Goal: Information Seeking & Learning: Learn about a topic

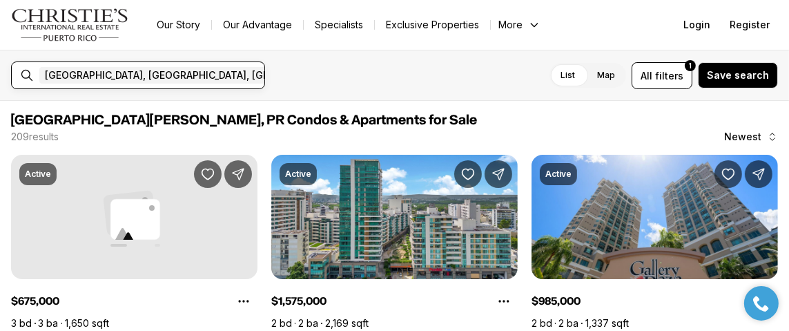
click at [372, 71] on input "text" at bounding box center [421, 75] width 98 height 17
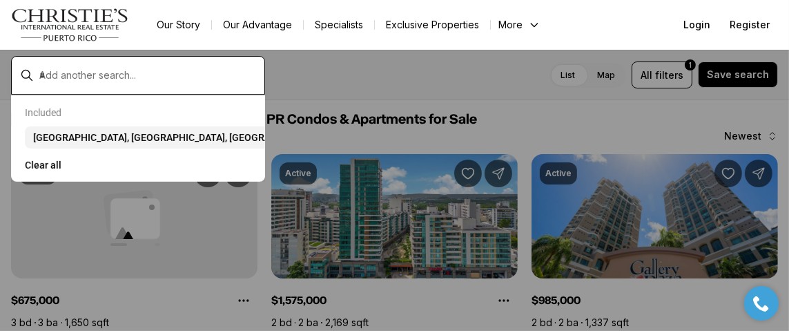
click at [184, 70] on input "text" at bounding box center [149, 75] width 220 height 12
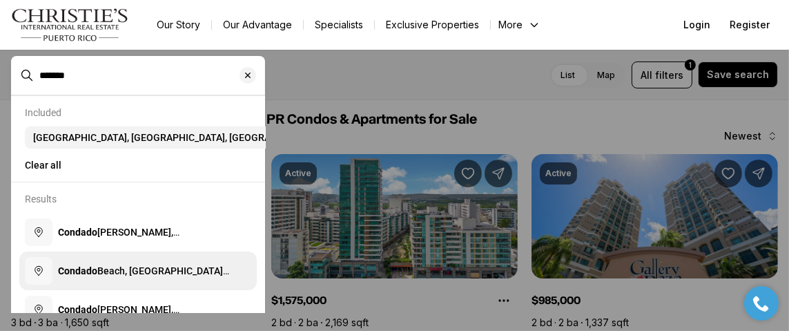
type input "*******"
click at [132, 282] on span "Condado Beach, San Juan, Puerto Rico" at bounding box center [143, 277] width 171 height 25
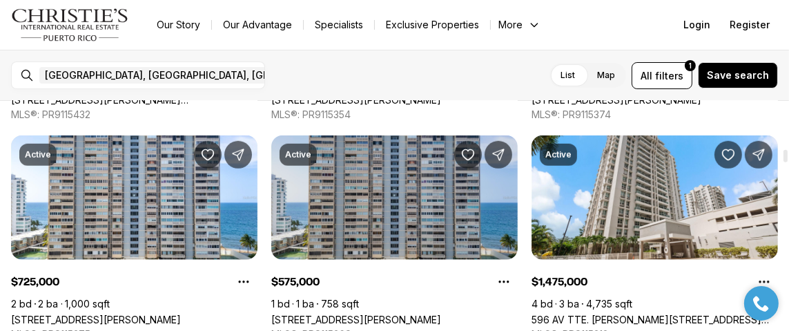
scroll to position [966, 0]
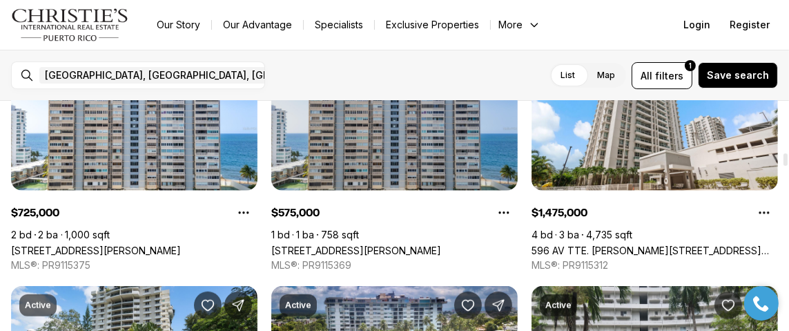
click at [393, 244] on link "[STREET_ADDRESS][PERSON_NAME]" at bounding box center [356, 250] width 170 height 12
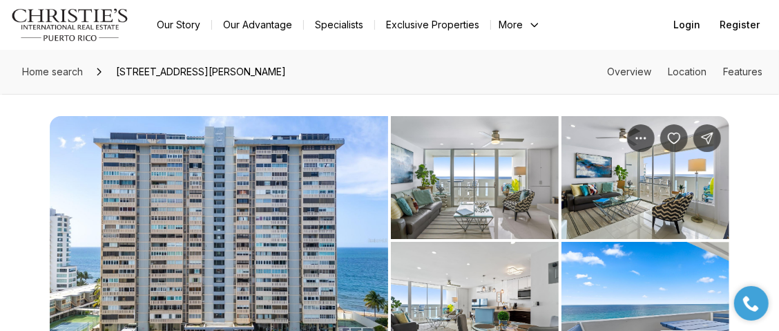
click at [466, 175] on img "View image gallery" at bounding box center [475, 177] width 168 height 123
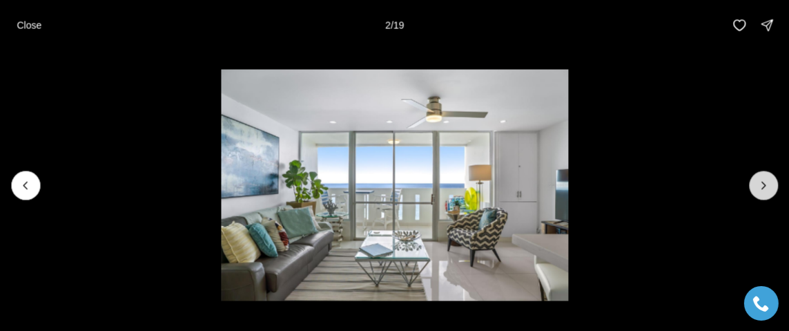
click at [761, 179] on icon "Next slide" at bounding box center [764, 185] width 14 height 14
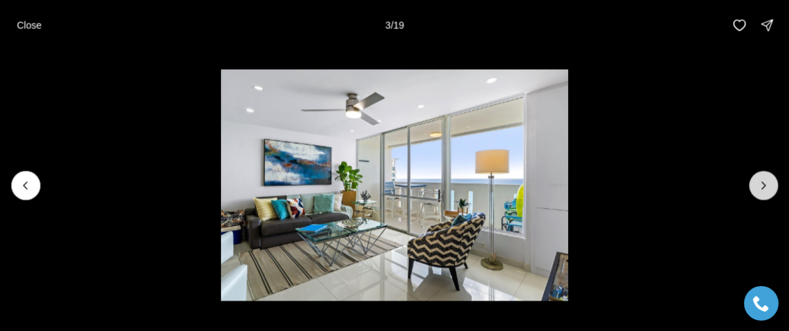
click at [761, 179] on icon "Next slide" at bounding box center [764, 185] width 14 height 14
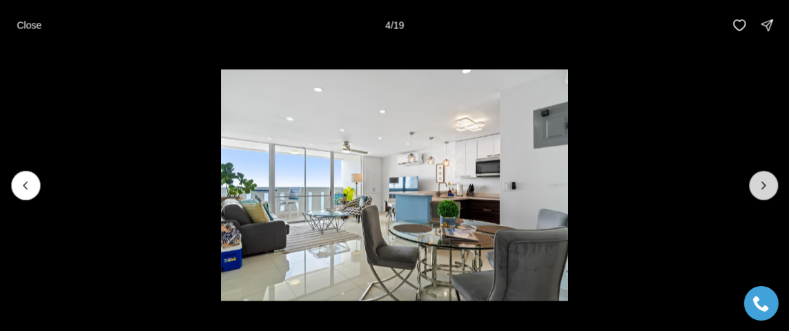
click at [761, 179] on icon "Next slide" at bounding box center [764, 185] width 14 height 14
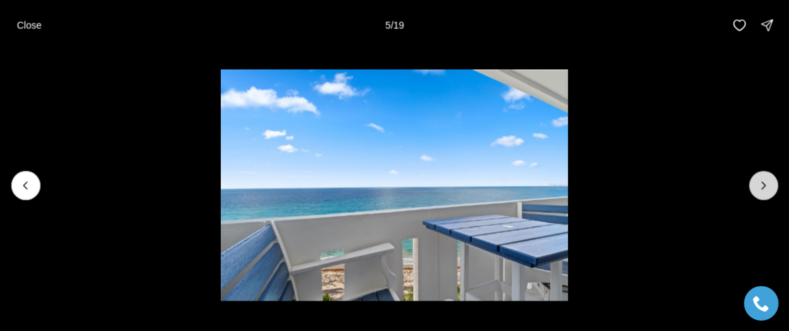
click at [761, 179] on icon "Next slide" at bounding box center [764, 185] width 14 height 14
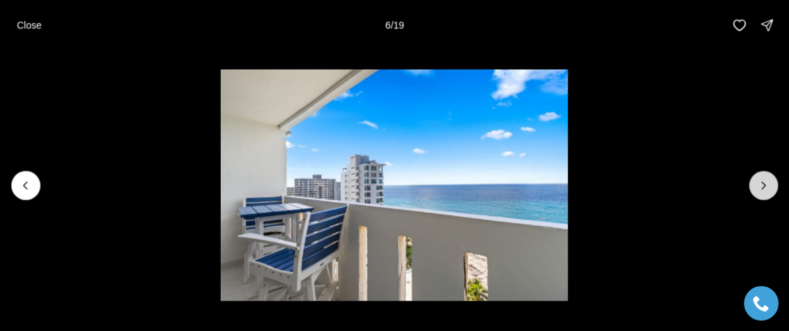
click at [761, 179] on icon "Next slide" at bounding box center [764, 185] width 14 height 14
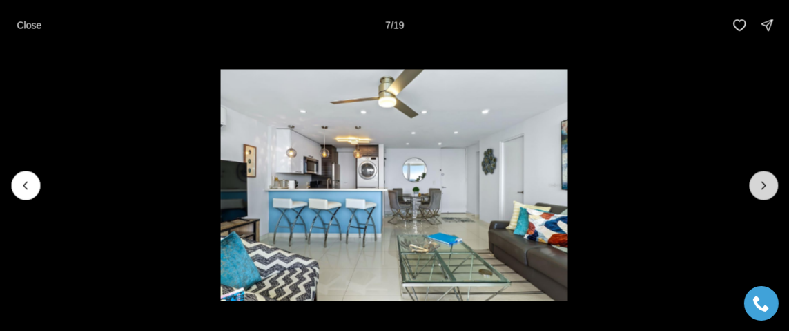
click at [761, 179] on icon "Next slide" at bounding box center [764, 185] width 14 height 14
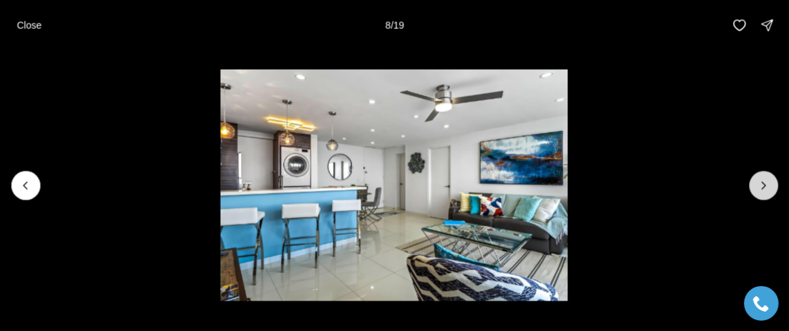
click at [761, 179] on icon "Next slide" at bounding box center [764, 185] width 14 height 14
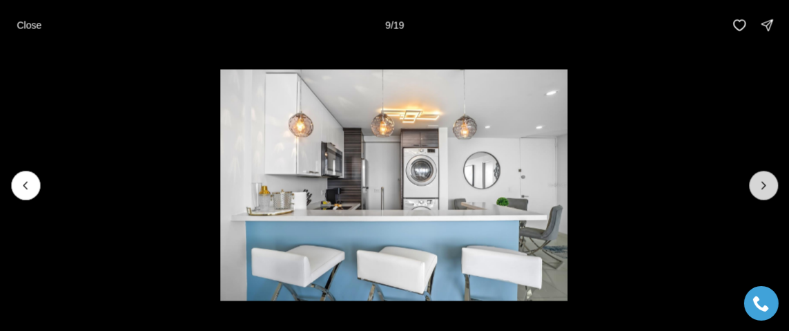
click at [761, 179] on icon "Next slide" at bounding box center [764, 185] width 14 height 14
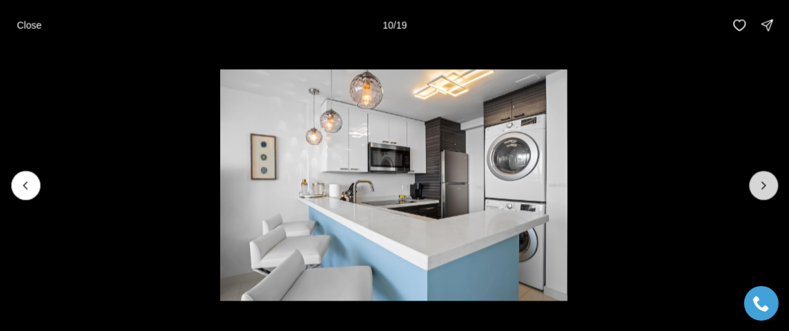
click at [761, 179] on icon "Next slide" at bounding box center [764, 185] width 14 height 14
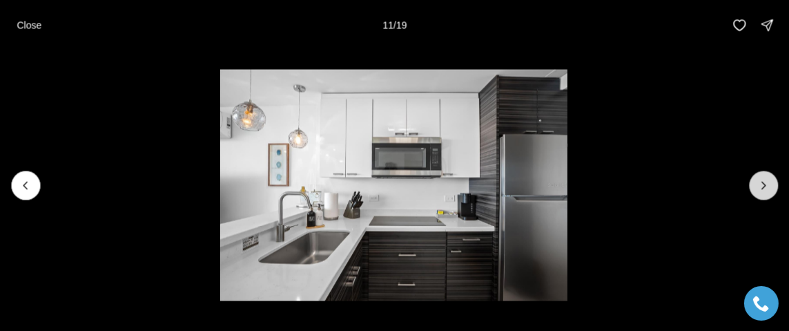
click at [761, 179] on icon "Next slide" at bounding box center [764, 185] width 14 height 14
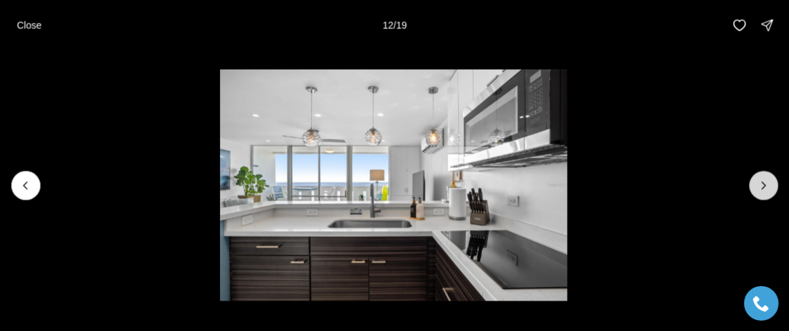
click at [761, 179] on icon "Next slide" at bounding box center [764, 185] width 14 height 14
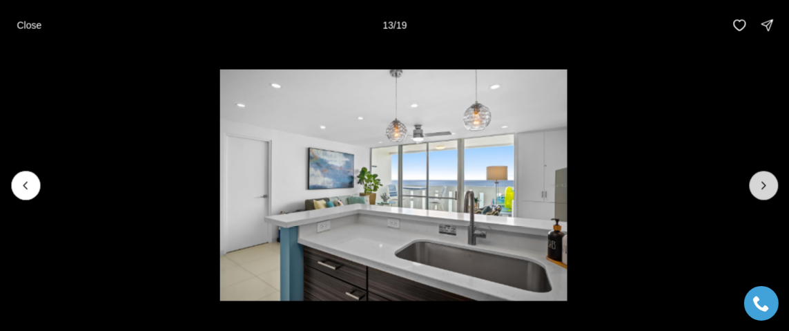
click at [761, 179] on icon "Next slide" at bounding box center [764, 185] width 14 height 14
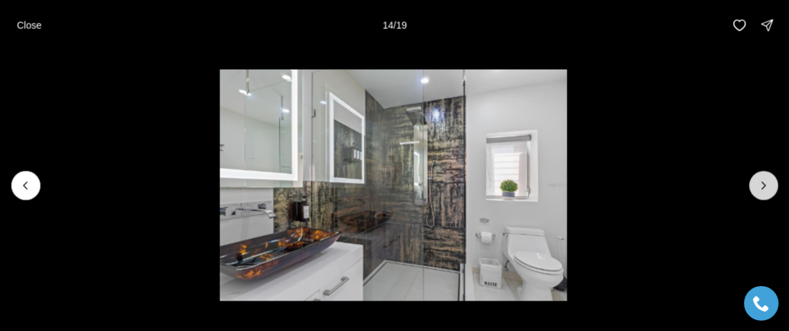
click at [761, 179] on icon "Next slide" at bounding box center [764, 185] width 14 height 14
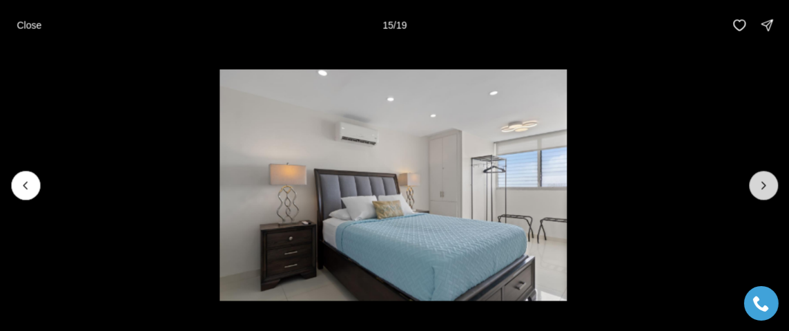
click at [761, 179] on icon "Next slide" at bounding box center [764, 185] width 14 height 14
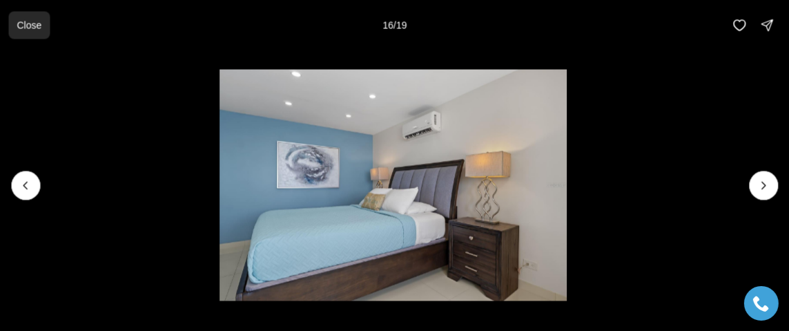
click at [21, 23] on p "Close" at bounding box center [29, 24] width 25 height 11
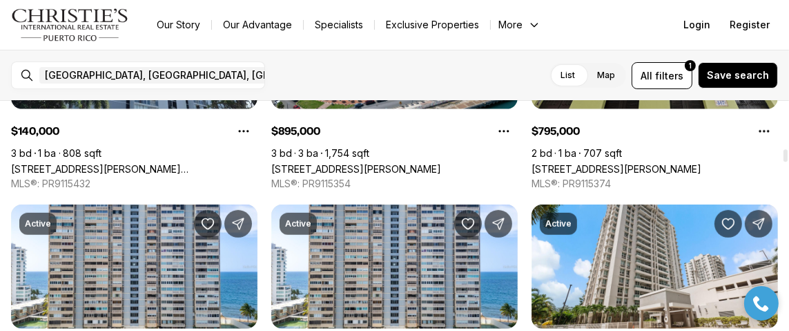
scroll to position [897, 0]
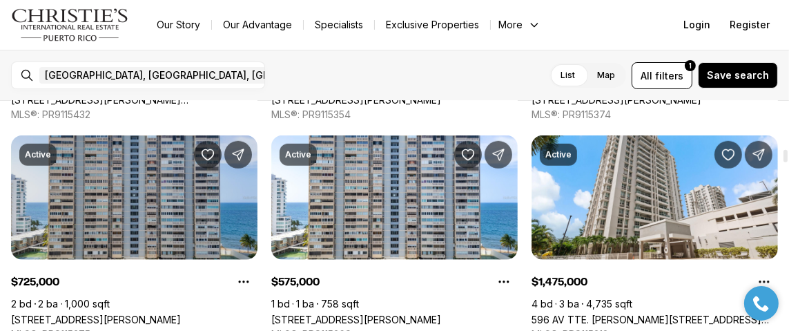
click at [137, 313] on link "1479 ASHFORD AVE #607, SAN JUAN PR, 00907" at bounding box center [96, 319] width 170 height 12
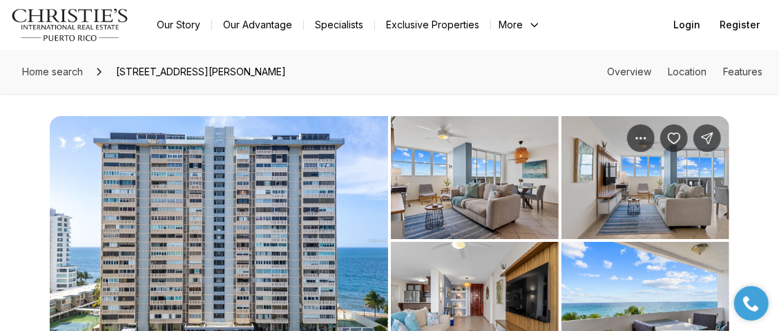
click at [438, 180] on img "View image gallery" at bounding box center [475, 177] width 168 height 123
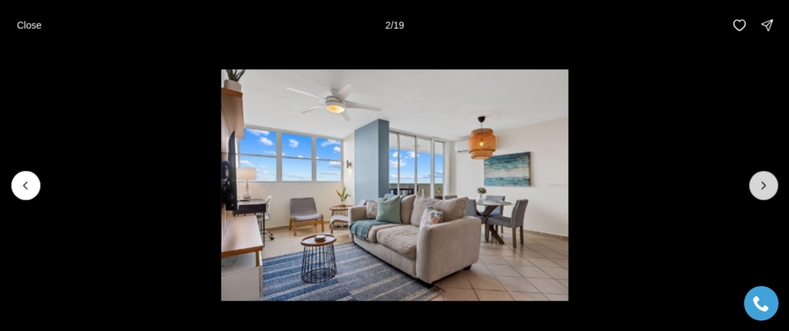
click at [765, 182] on icon "Next slide" at bounding box center [764, 185] width 14 height 14
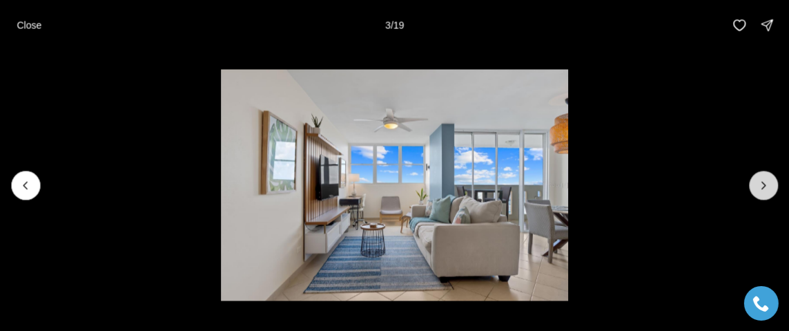
click at [765, 181] on icon "Next slide" at bounding box center [764, 185] width 14 height 14
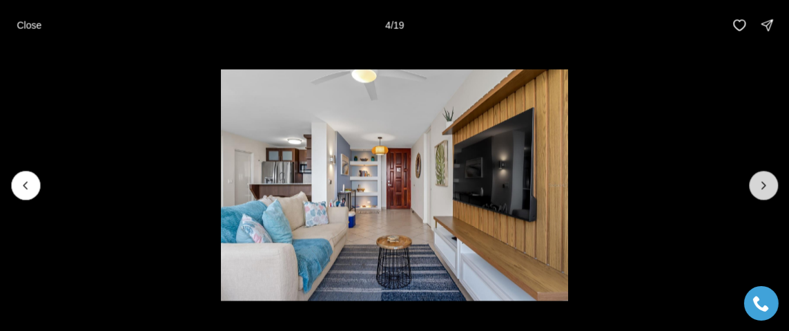
click at [765, 181] on icon "Next slide" at bounding box center [764, 185] width 14 height 14
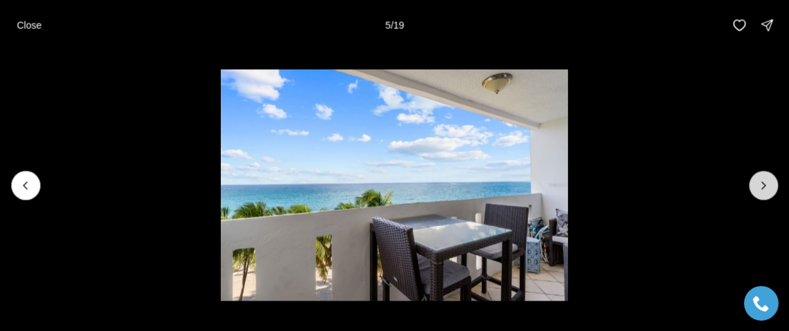
click at [765, 181] on icon "Next slide" at bounding box center [764, 185] width 14 height 14
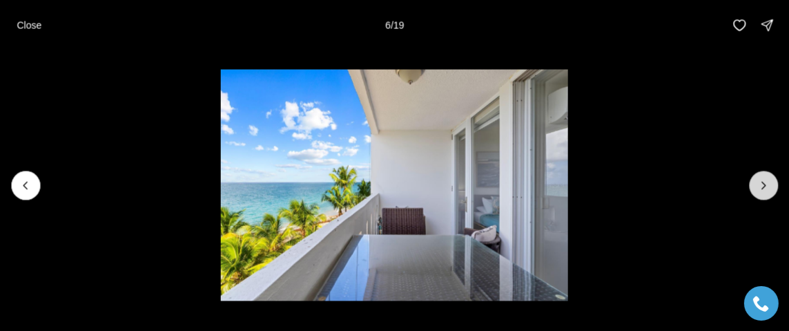
click at [765, 181] on icon "Next slide" at bounding box center [764, 185] width 14 height 14
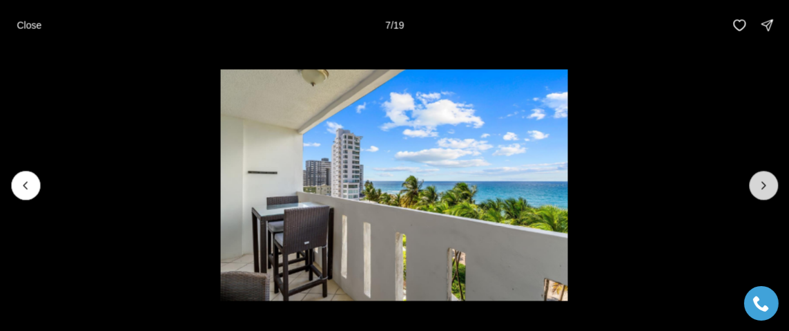
click at [765, 181] on icon "Next slide" at bounding box center [764, 185] width 14 height 14
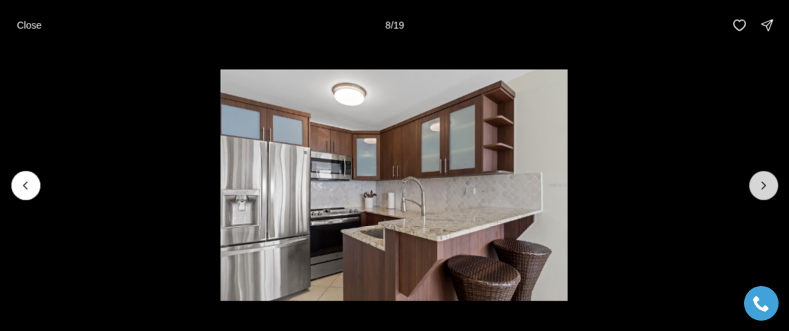
click at [765, 181] on icon "Next slide" at bounding box center [764, 185] width 14 height 14
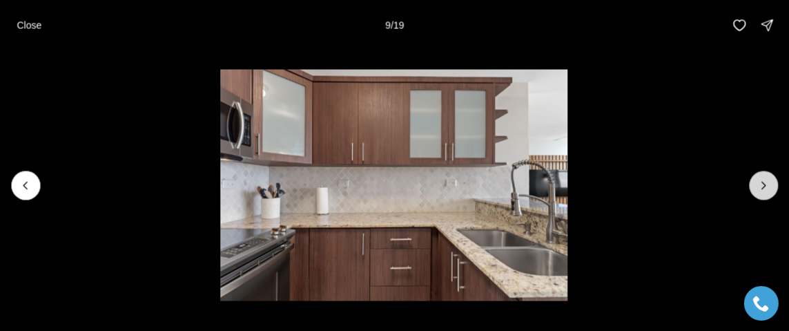
click at [765, 181] on icon "Next slide" at bounding box center [764, 185] width 14 height 14
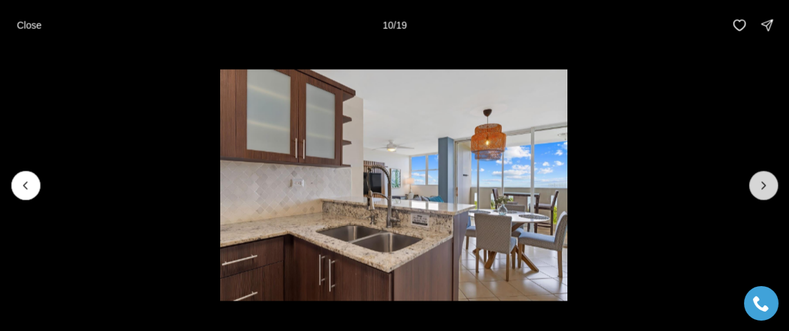
click at [765, 181] on icon "Next slide" at bounding box center [764, 185] width 14 height 14
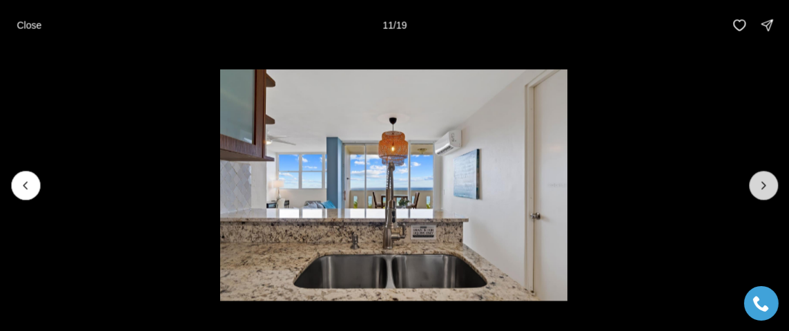
click at [765, 181] on icon "Next slide" at bounding box center [764, 185] width 14 height 14
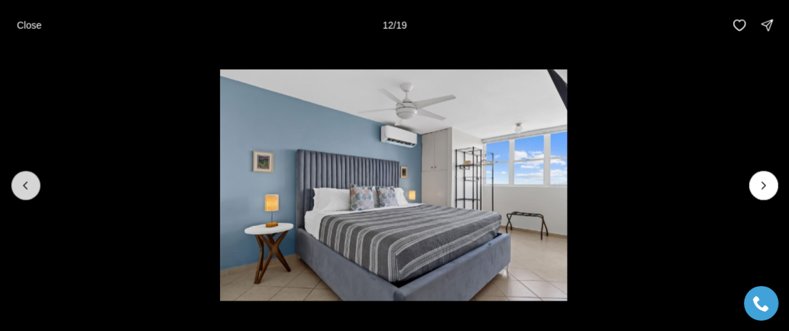
click at [26, 186] on icon "Previous slide" at bounding box center [26, 185] width 14 height 14
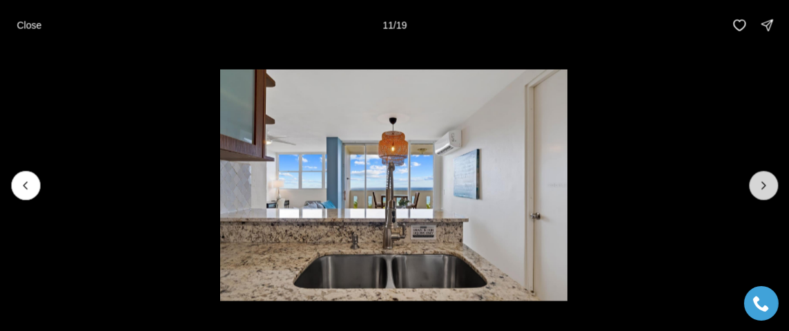
click at [761, 181] on icon "Next slide" at bounding box center [764, 185] width 14 height 14
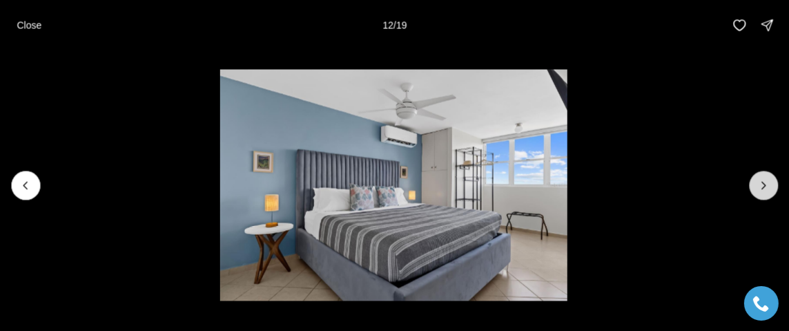
click at [754, 183] on button "Next slide" at bounding box center [763, 185] width 29 height 29
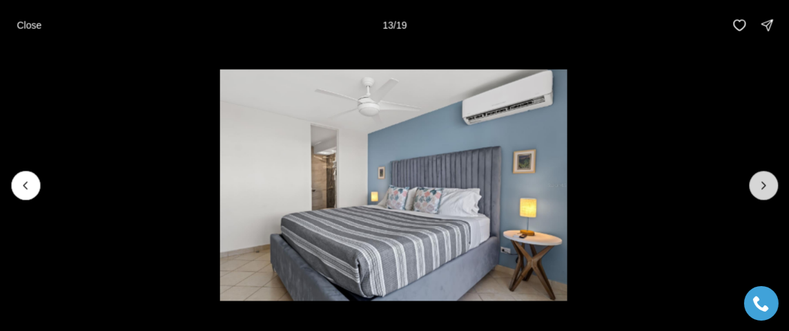
click at [754, 183] on button "Next slide" at bounding box center [763, 185] width 29 height 29
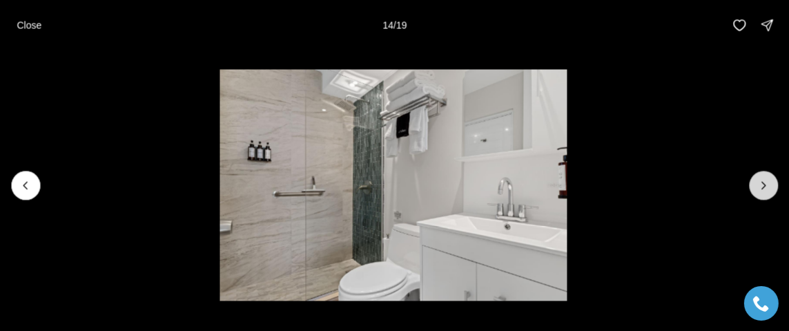
click at [754, 183] on button "Next slide" at bounding box center [763, 185] width 29 height 29
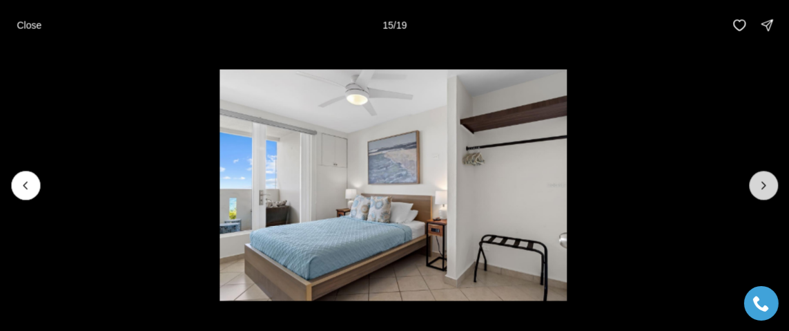
click at [754, 183] on button "Next slide" at bounding box center [763, 185] width 29 height 29
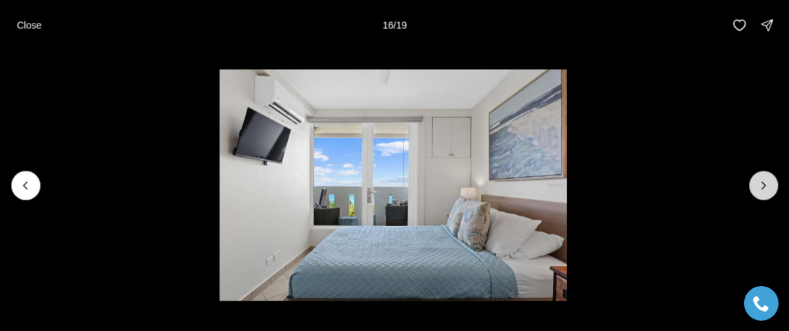
click at [754, 183] on button "Next slide" at bounding box center [763, 185] width 29 height 29
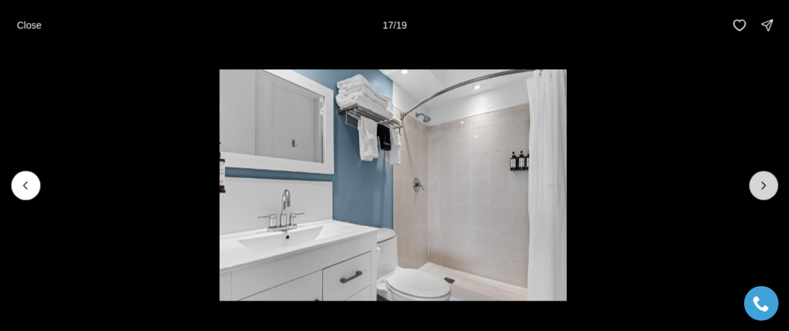
click at [754, 183] on button "Next slide" at bounding box center [763, 185] width 29 height 29
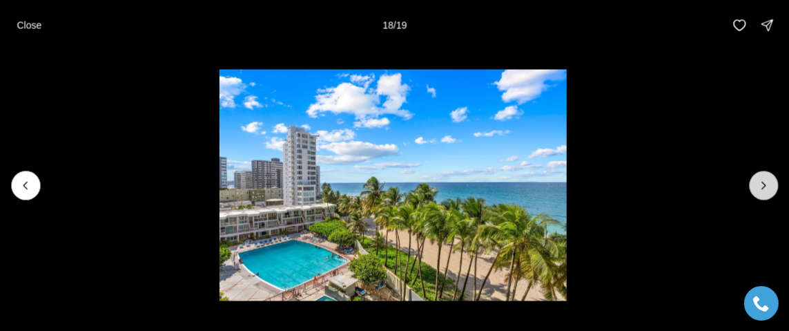
click at [754, 183] on button "Next slide" at bounding box center [763, 185] width 29 height 29
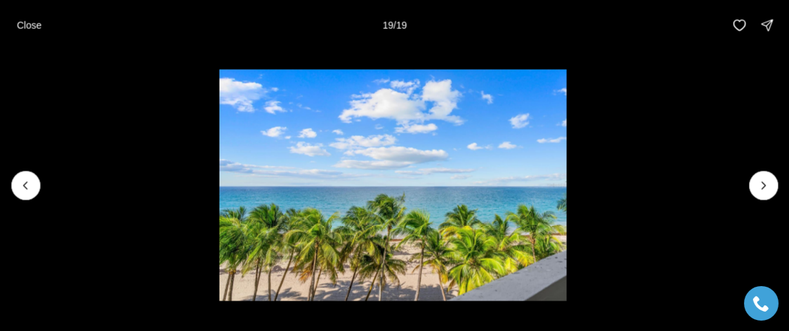
click at [754, 183] on div at bounding box center [763, 185] width 29 height 29
click at [757, 184] on div at bounding box center [763, 185] width 29 height 29
click at [762, 184] on div at bounding box center [763, 185] width 29 height 29
click at [22, 23] on p "Close" at bounding box center [29, 24] width 25 height 11
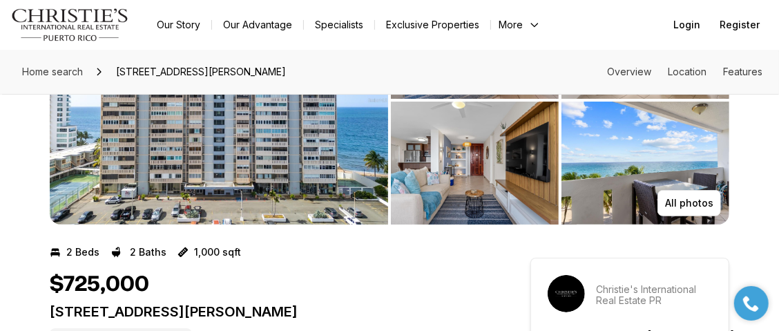
scroll to position [137, 0]
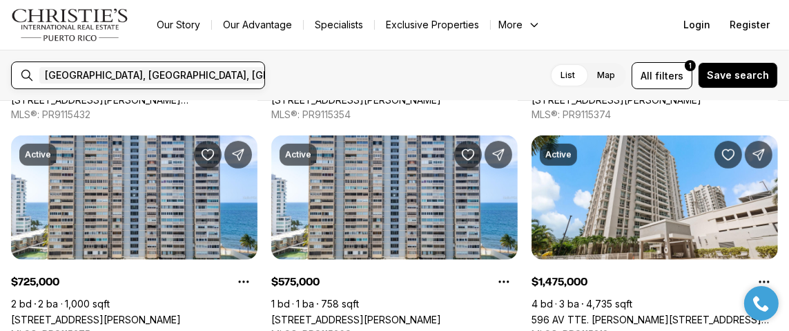
click at [169, 72] on div "San Juan, PR, US Remove San Juan, PR, US 1+ Condado Beach, PR, US Remove Condad…" at bounding box center [267, 75] width 456 height 17
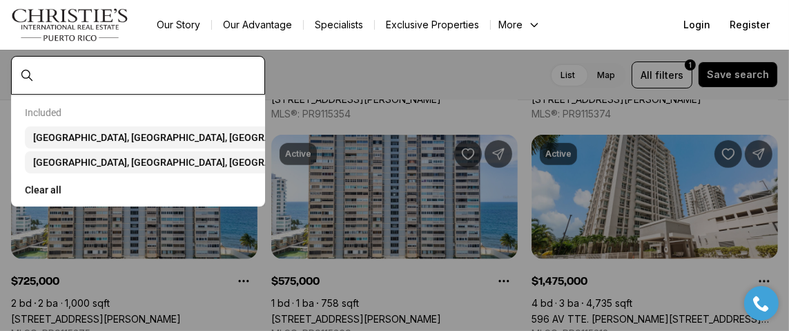
click at [162, 75] on input "text" at bounding box center [149, 75] width 220 height 12
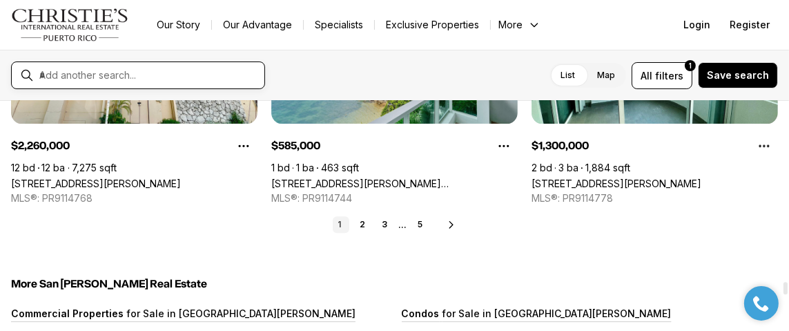
scroll to position [3382, 0]
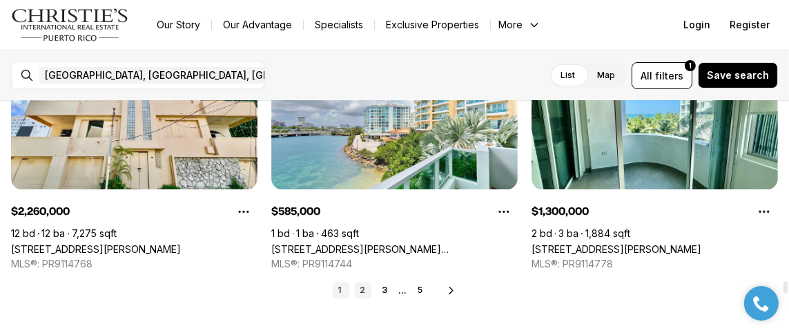
click at [362, 291] on link "2" at bounding box center [363, 290] width 17 height 17
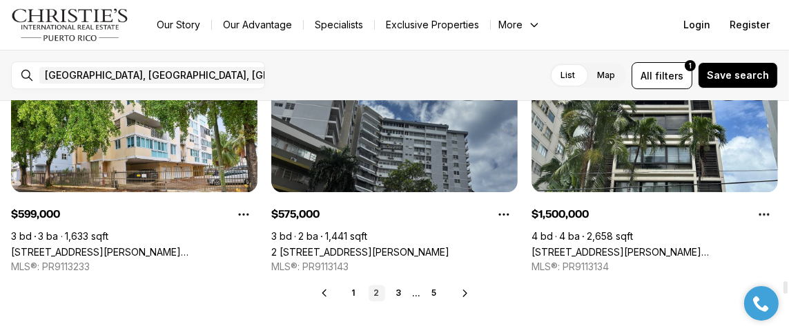
scroll to position [3382, 0]
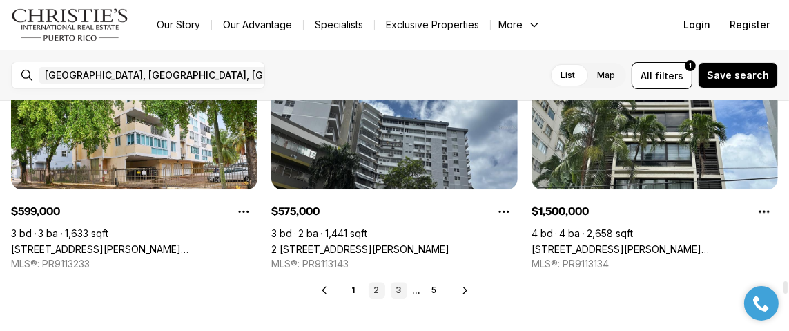
click at [402, 288] on link "3" at bounding box center [399, 290] width 17 height 17
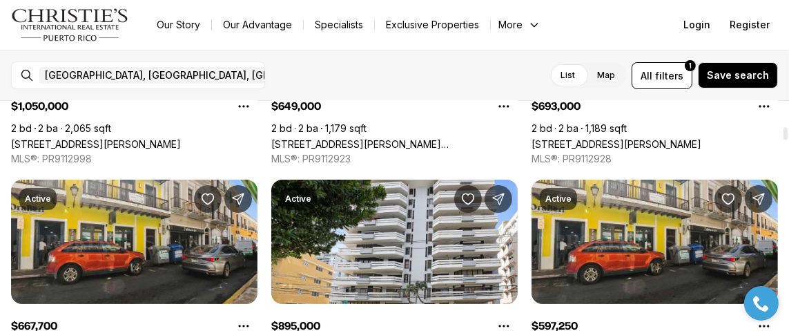
scroll to position [483, 0]
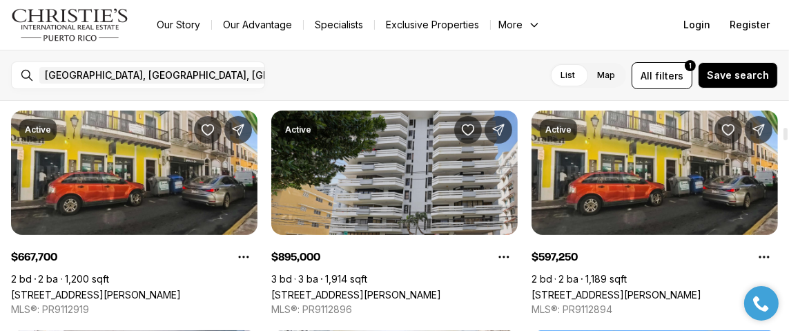
click at [429, 289] on link "[STREET_ADDRESS][PERSON_NAME]" at bounding box center [356, 295] width 170 height 12
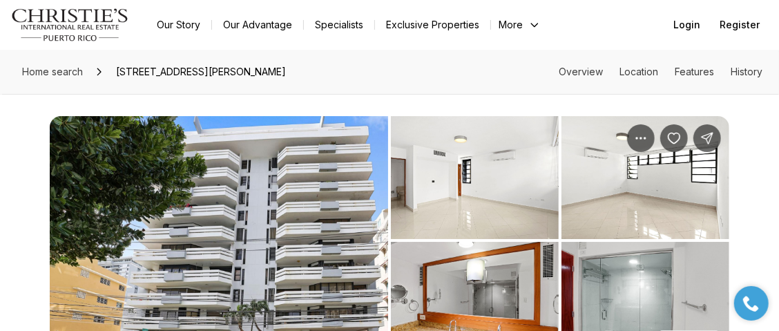
click at [448, 183] on img "View image gallery" at bounding box center [475, 177] width 168 height 123
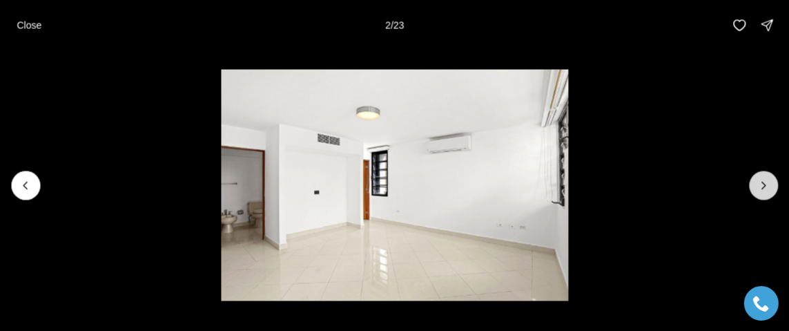
click at [765, 179] on icon "Next slide" at bounding box center [764, 185] width 14 height 14
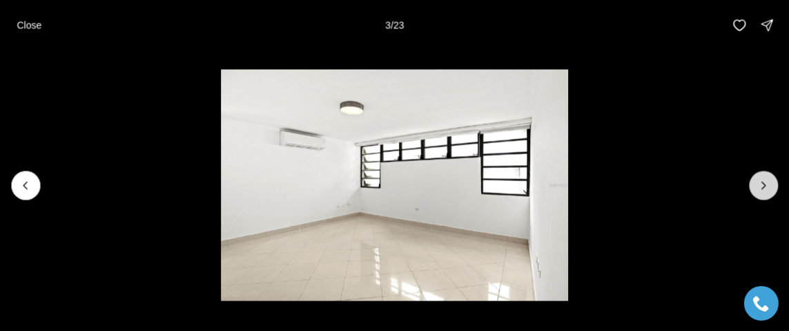
click at [763, 181] on icon "Next slide" at bounding box center [764, 185] width 14 height 14
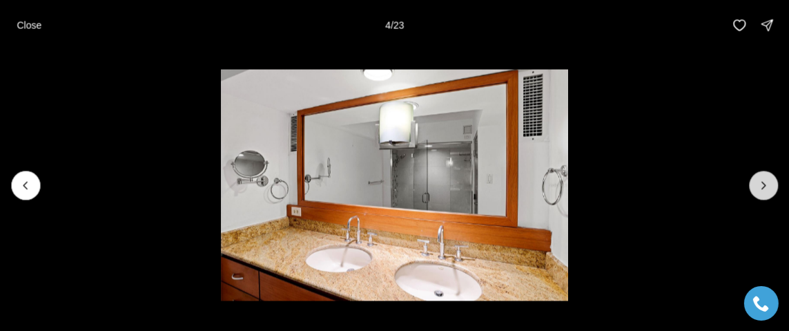
click at [763, 181] on icon "Next slide" at bounding box center [764, 185] width 14 height 14
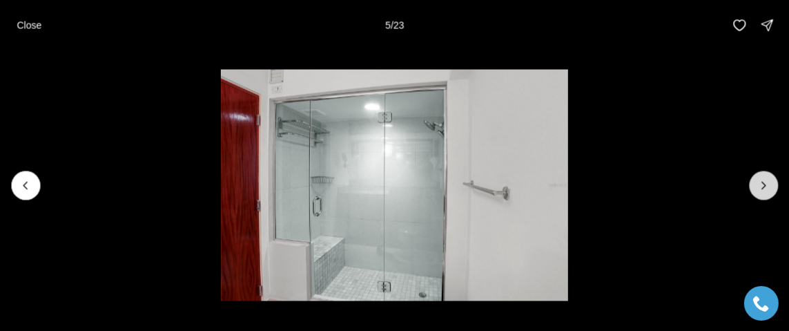
click at [762, 182] on icon "Next slide" at bounding box center [763, 185] width 3 height 7
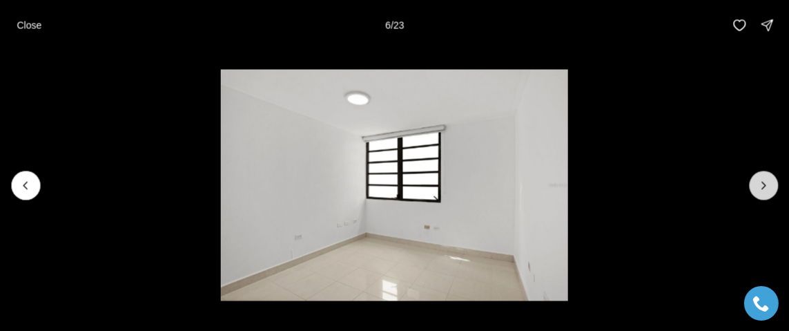
click at [762, 182] on icon "Next slide" at bounding box center [764, 185] width 14 height 14
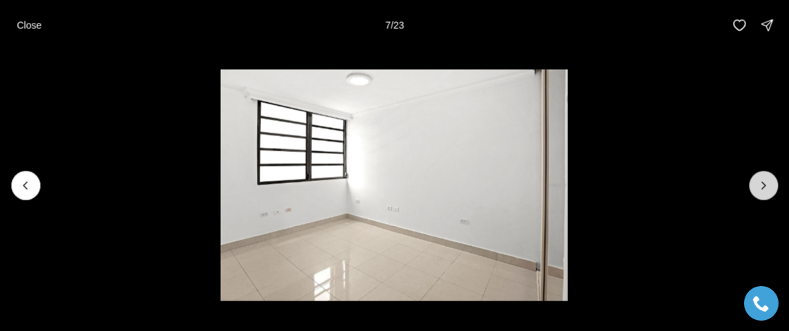
click at [762, 182] on icon "Next slide" at bounding box center [764, 185] width 14 height 14
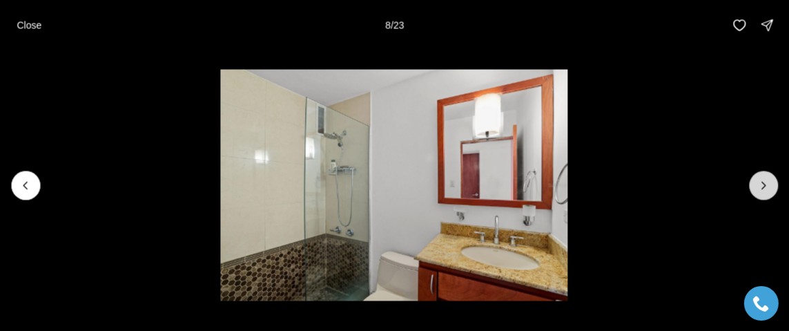
click at [761, 182] on icon "Next slide" at bounding box center [764, 185] width 14 height 14
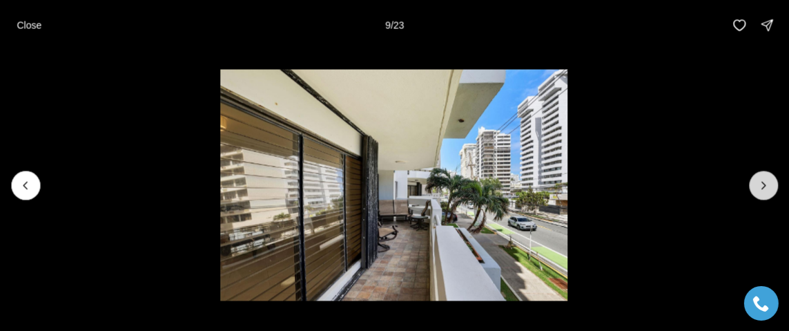
click at [761, 183] on icon "Next slide" at bounding box center [764, 185] width 14 height 14
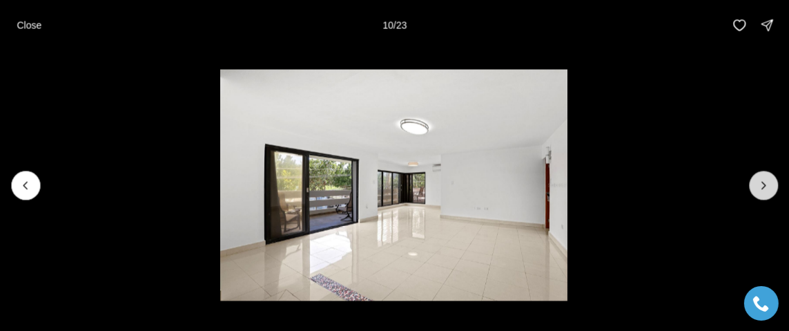
click at [761, 183] on icon "Next slide" at bounding box center [764, 185] width 14 height 14
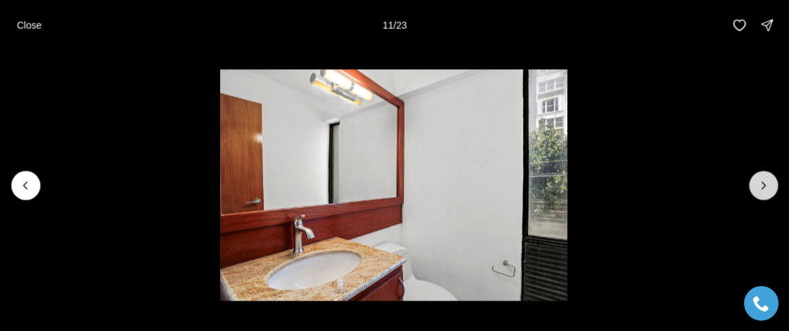
click at [761, 183] on icon "Next slide" at bounding box center [764, 185] width 14 height 14
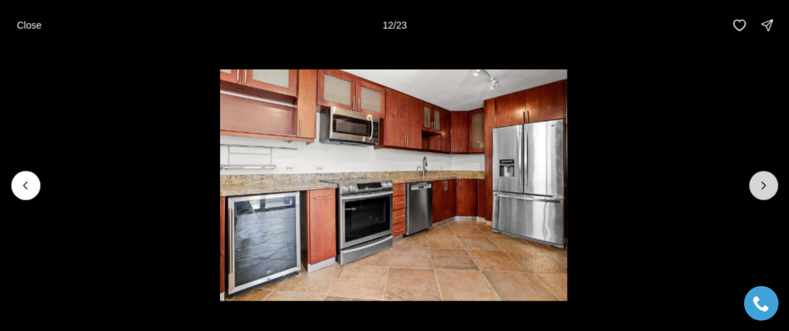
click at [761, 183] on icon "Next slide" at bounding box center [764, 185] width 14 height 14
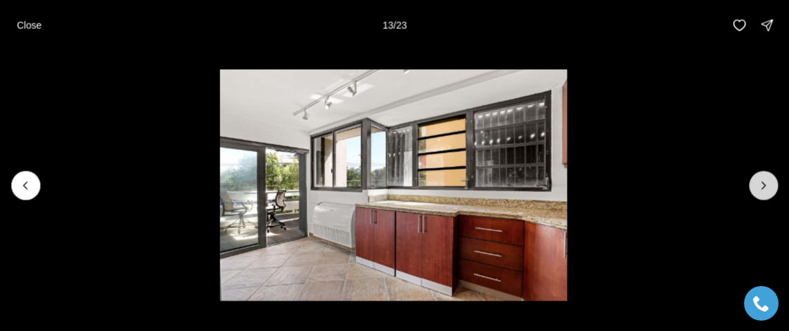
click at [761, 183] on icon "Next slide" at bounding box center [764, 185] width 14 height 14
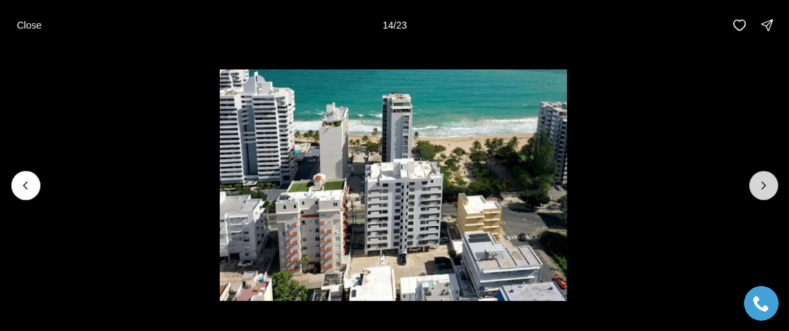
click at [761, 184] on icon "Next slide" at bounding box center [764, 185] width 14 height 14
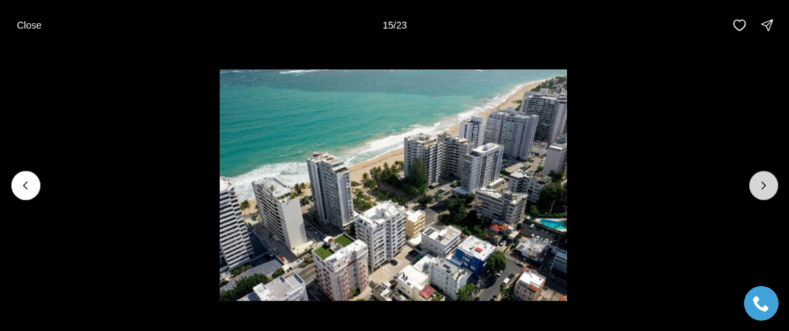
click at [761, 184] on icon "Next slide" at bounding box center [764, 185] width 14 height 14
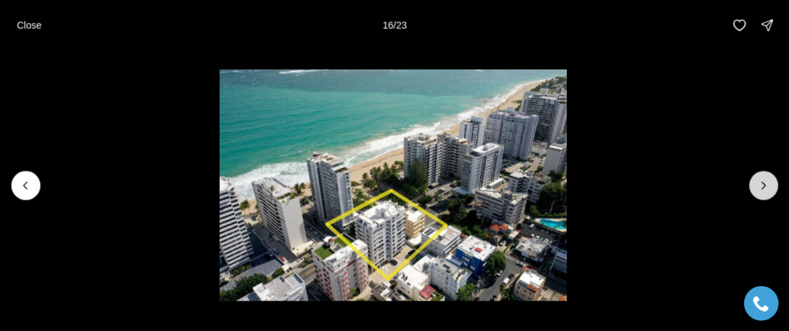
click at [761, 184] on icon "Next slide" at bounding box center [764, 185] width 14 height 14
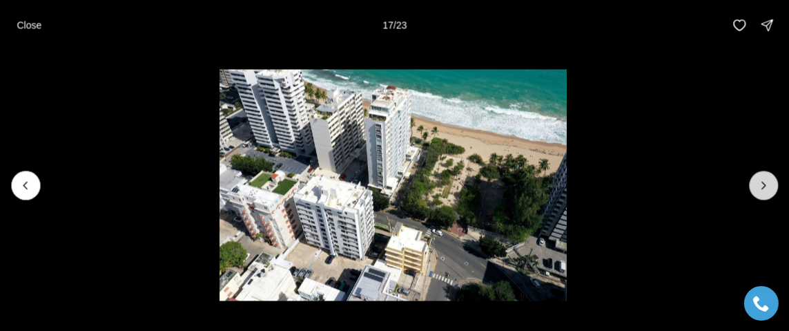
click at [761, 184] on icon "Next slide" at bounding box center [764, 185] width 14 height 14
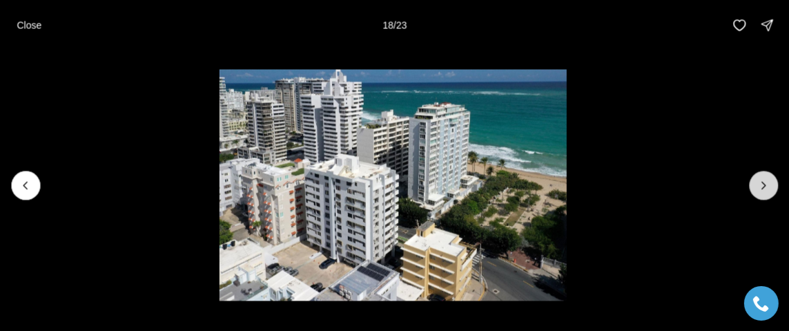
click at [761, 184] on icon "Next slide" at bounding box center [764, 185] width 14 height 14
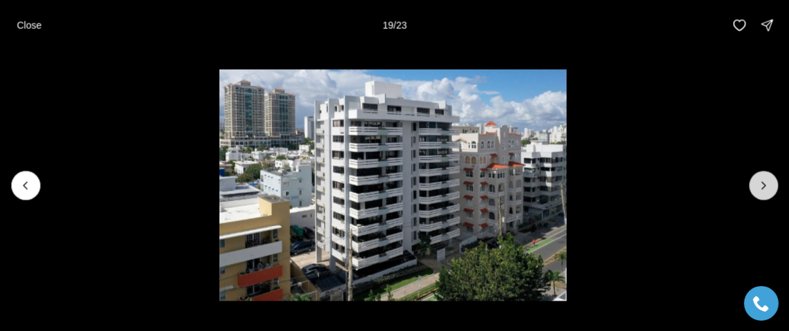
click at [761, 184] on icon "Next slide" at bounding box center [764, 185] width 14 height 14
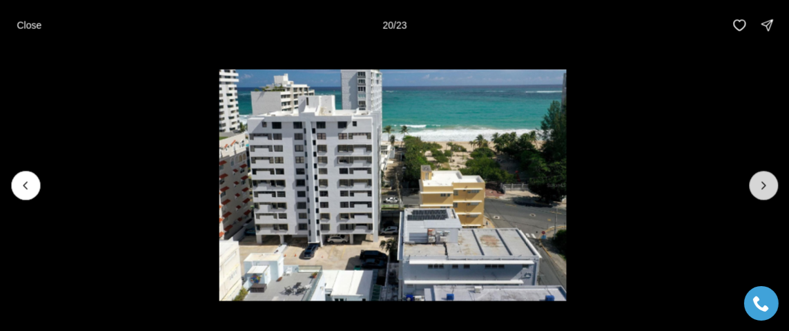
click at [759, 181] on icon "Next slide" at bounding box center [764, 185] width 14 height 14
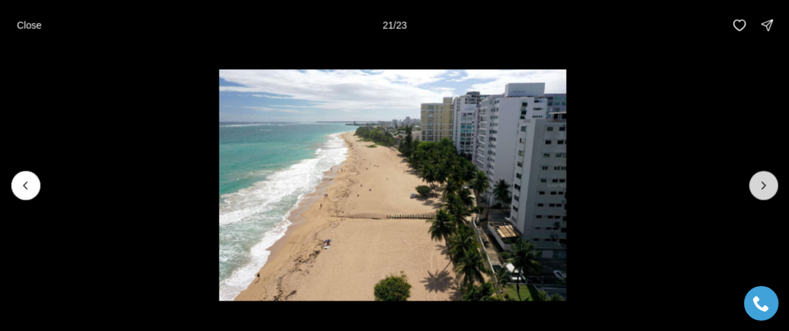
click at [757, 182] on icon "Next slide" at bounding box center [764, 185] width 14 height 14
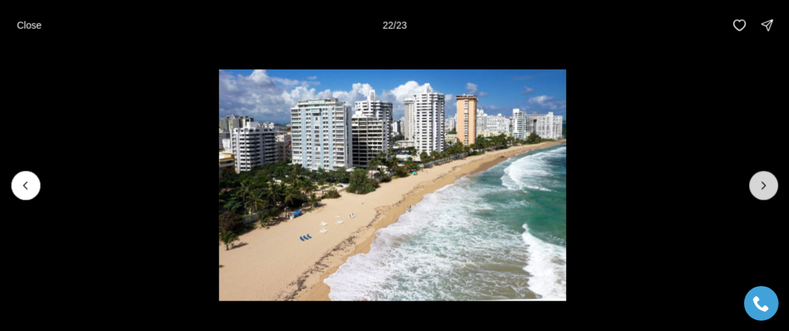
click at [757, 182] on icon "Next slide" at bounding box center [764, 185] width 14 height 14
click at [757, 183] on div at bounding box center [763, 185] width 29 height 29
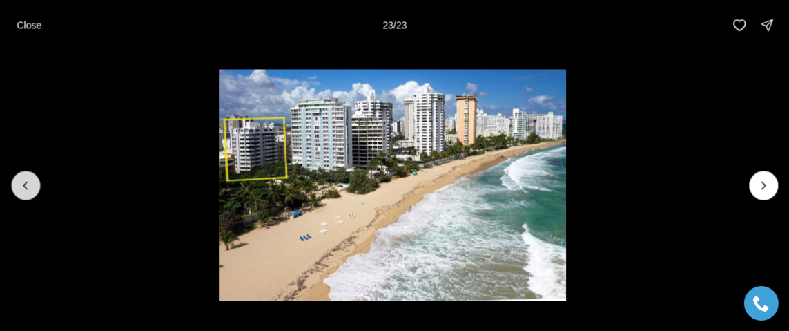
click at [17, 176] on button "Previous slide" at bounding box center [25, 185] width 29 height 29
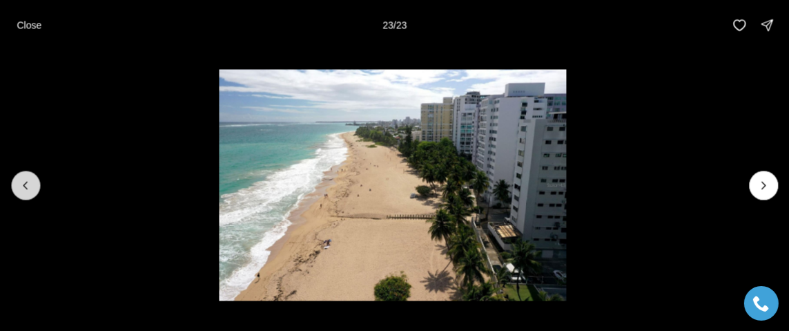
click at [17, 176] on button "Previous slide" at bounding box center [25, 185] width 29 height 29
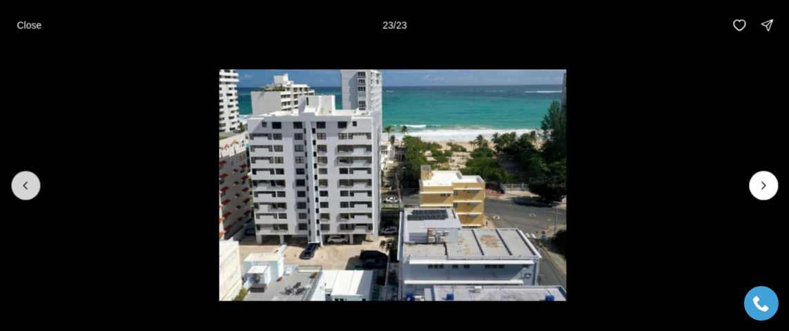
click at [17, 176] on button "Previous slide" at bounding box center [25, 185] width 29 height 29
click at [17, 177] on button "Previous slide" at bounding box center [25, 185] width 29 height 29
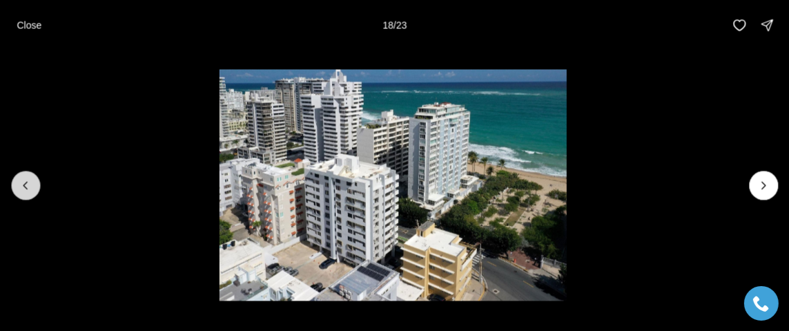
click at [17, 177] on button "Previous slide" at bounding box center [25, 185] width 29 height 29
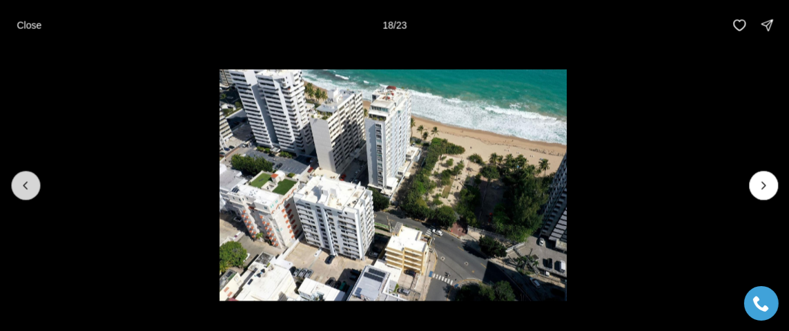
click at [17, 177] on button "Previous slide" at bounding box center [25, 185] width 29 height 29
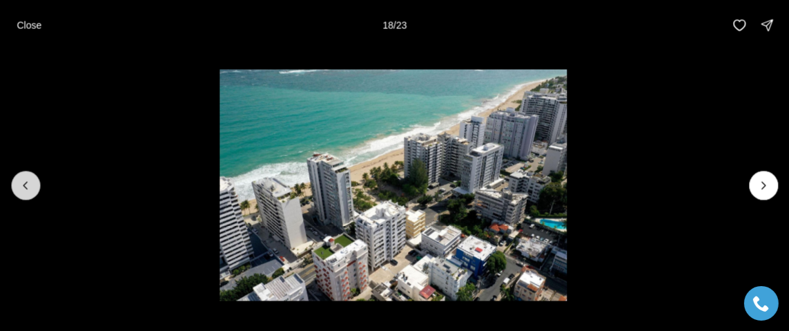
click at [18, 177] on button "Previous slide" at bounding box center [25, 185] width 29 height 29
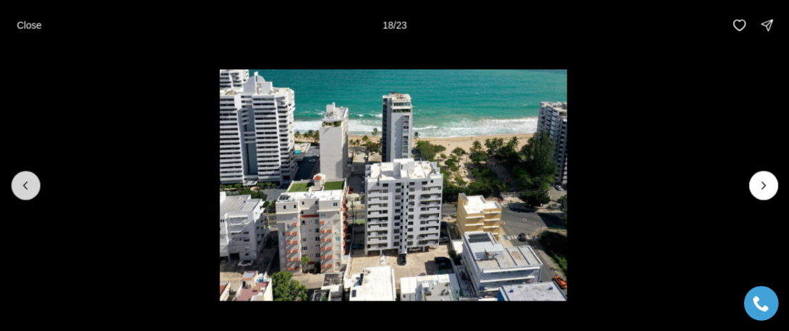
click at [19, 177] on button "Previous slide" at bounding box center [25, 185] width 29 height 29
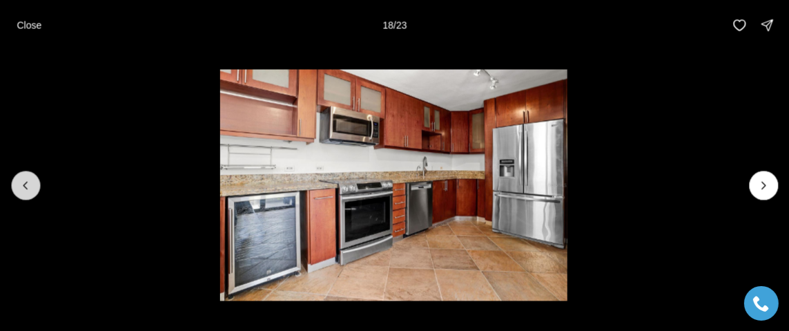
click at [19, 177] on button "Previous slide" at bounding box center [25, 185] width 29 height 29
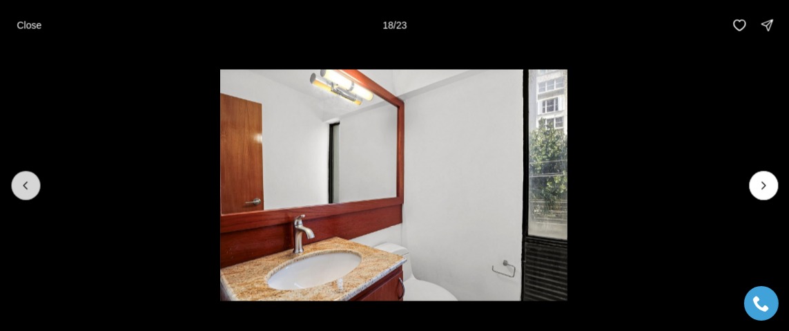
click at [20, 177] on button "Previous slide" at bounding box center [25, 185] width 29 height 29
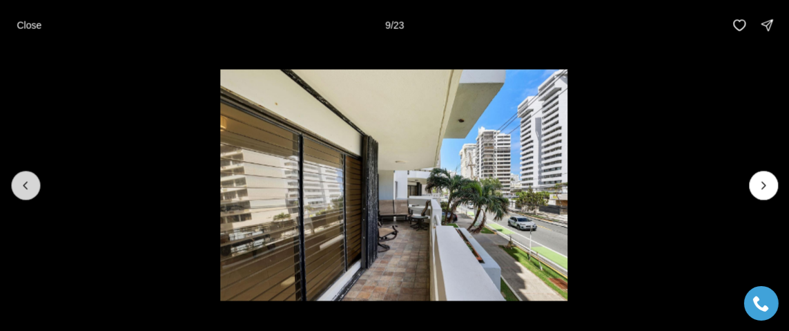
click at [20, 177] on button "Previous slide" at bounding box center [25, 185] width 29 height 29
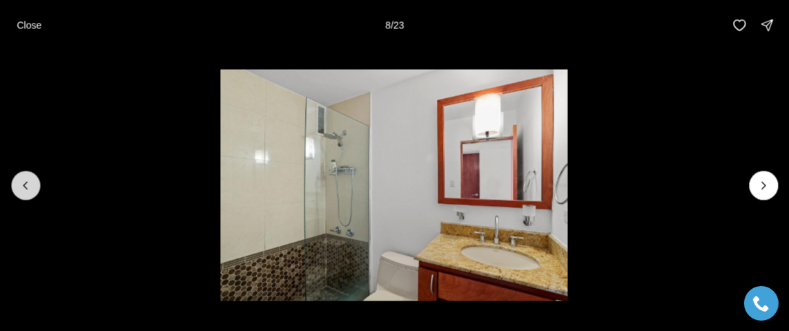
click at [20, 177] on button "Previous slide" at bounding box center [25, 185] width 29 height 29
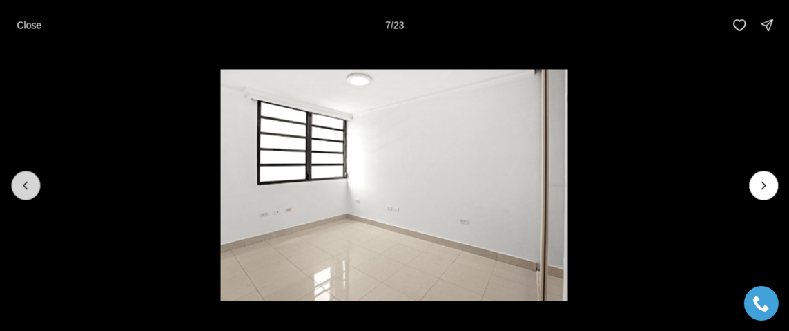
click at [20, 177] on button "Previous slide" at bounding box center [25, 185] width 29 height 29
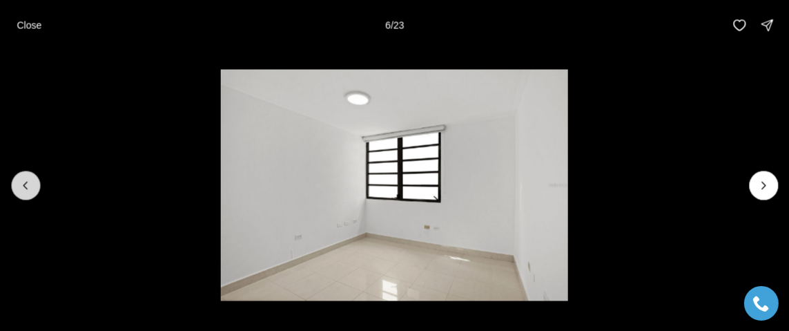
click at [20, 178] on icon "Previous slide" at bounding box center [26, 185] width 14 height 14
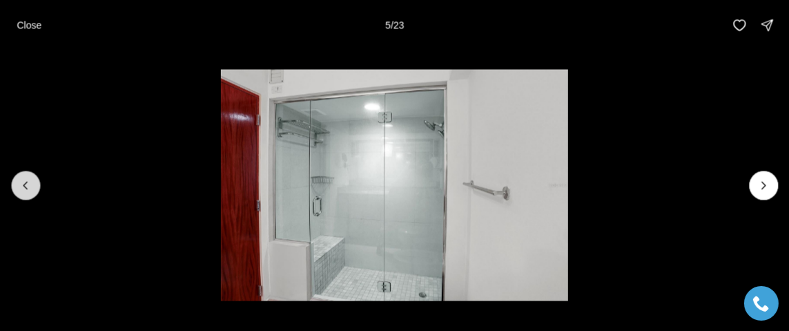
click at [20, 178] on icon "Previous slide" at bounding box center [26, 185] width 14 height 14
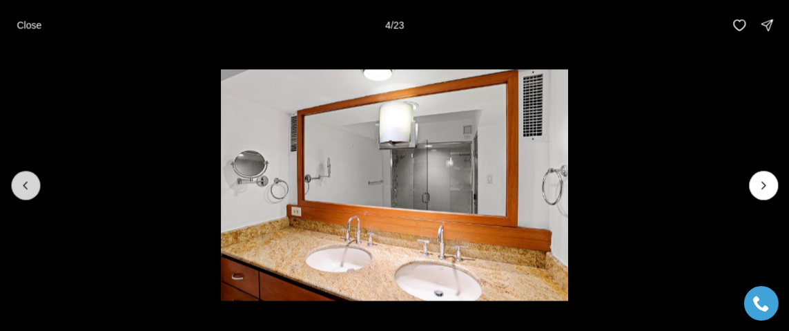
click at [20, 178] on icon "Previous slide" at bounding box center [26, 185] width 14 height 14
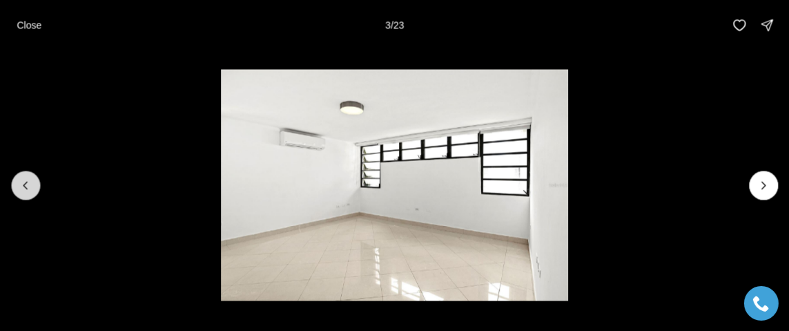
click at [20, 178] on icon "Previous slide" at bounding box center [26, 185] width 14 height 14
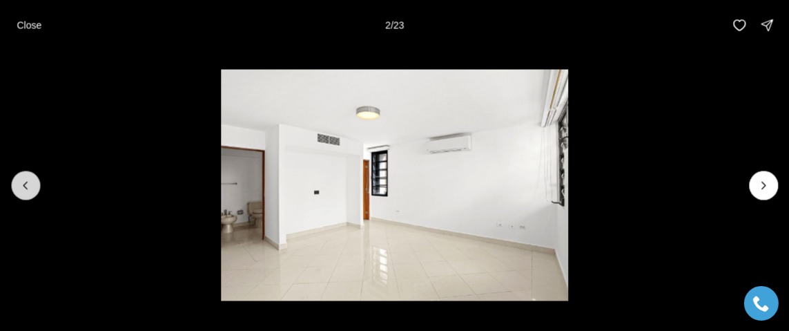
click at [20, 178] on icon "Previous slide" at bounding box center [26, 185] width 14 height 14
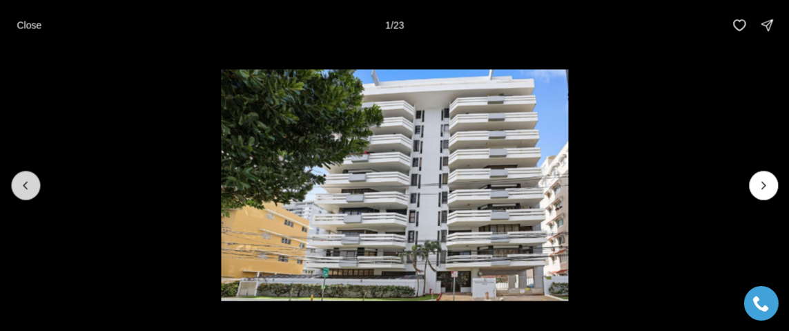
click at [20, 177] on div at bounding box center [25, 185] width 29 height 29
click at [19, 185] on div at bounding box center [25, 185] width 29 height 29
click at [30, 26] on p "Close" at bounding box center [29, 24] width 25 height 11
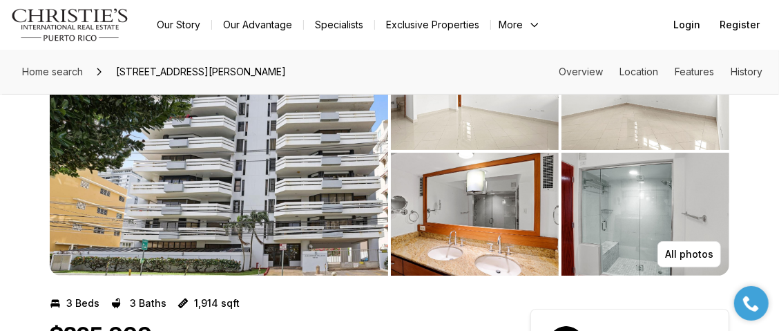
scroll to position [137, 0]
